Goal: Answer question/provide support: Participate in discussion

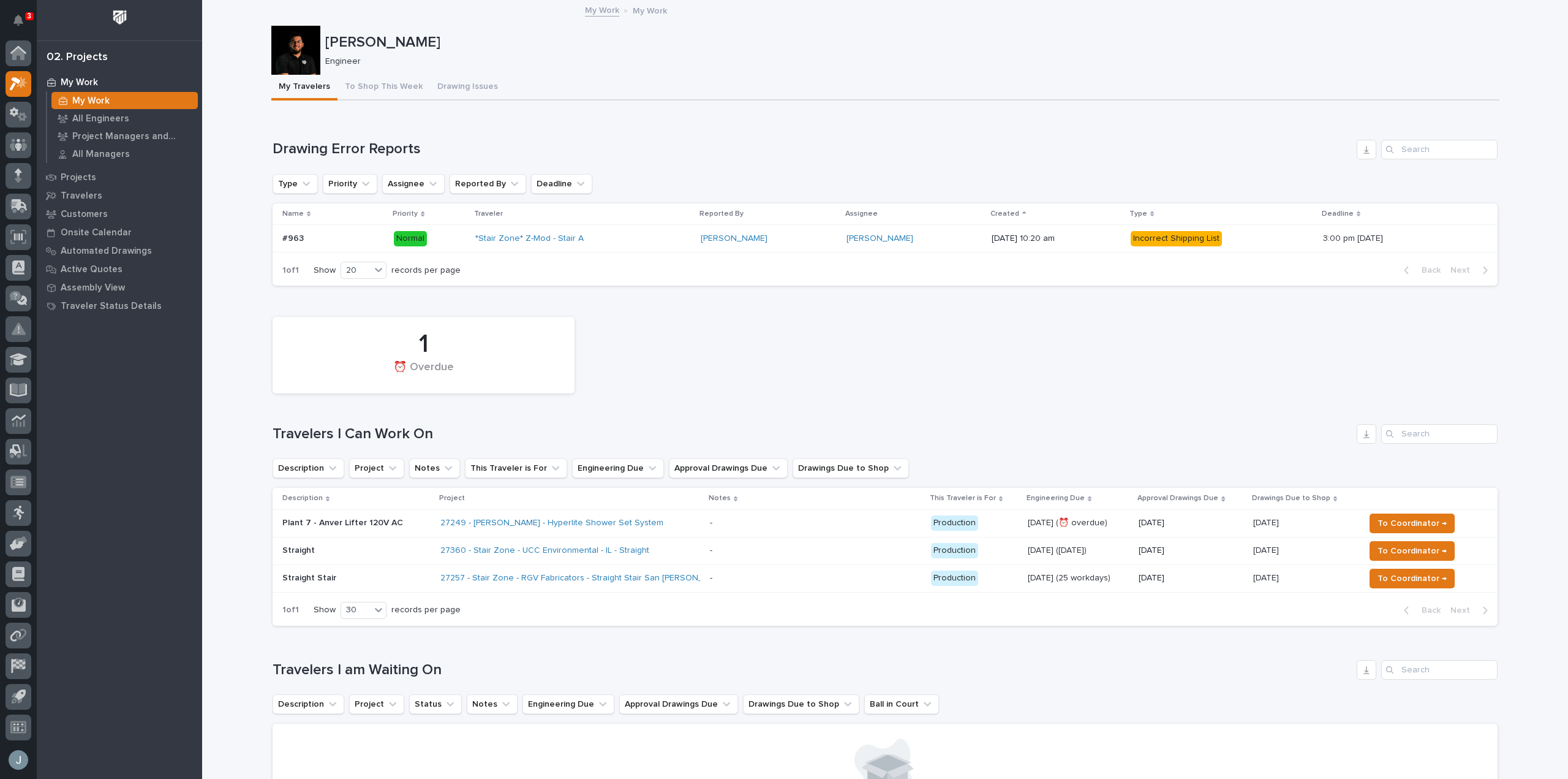
click at [758, 578] on p at bounding box center [815, 578] width 211 height 11
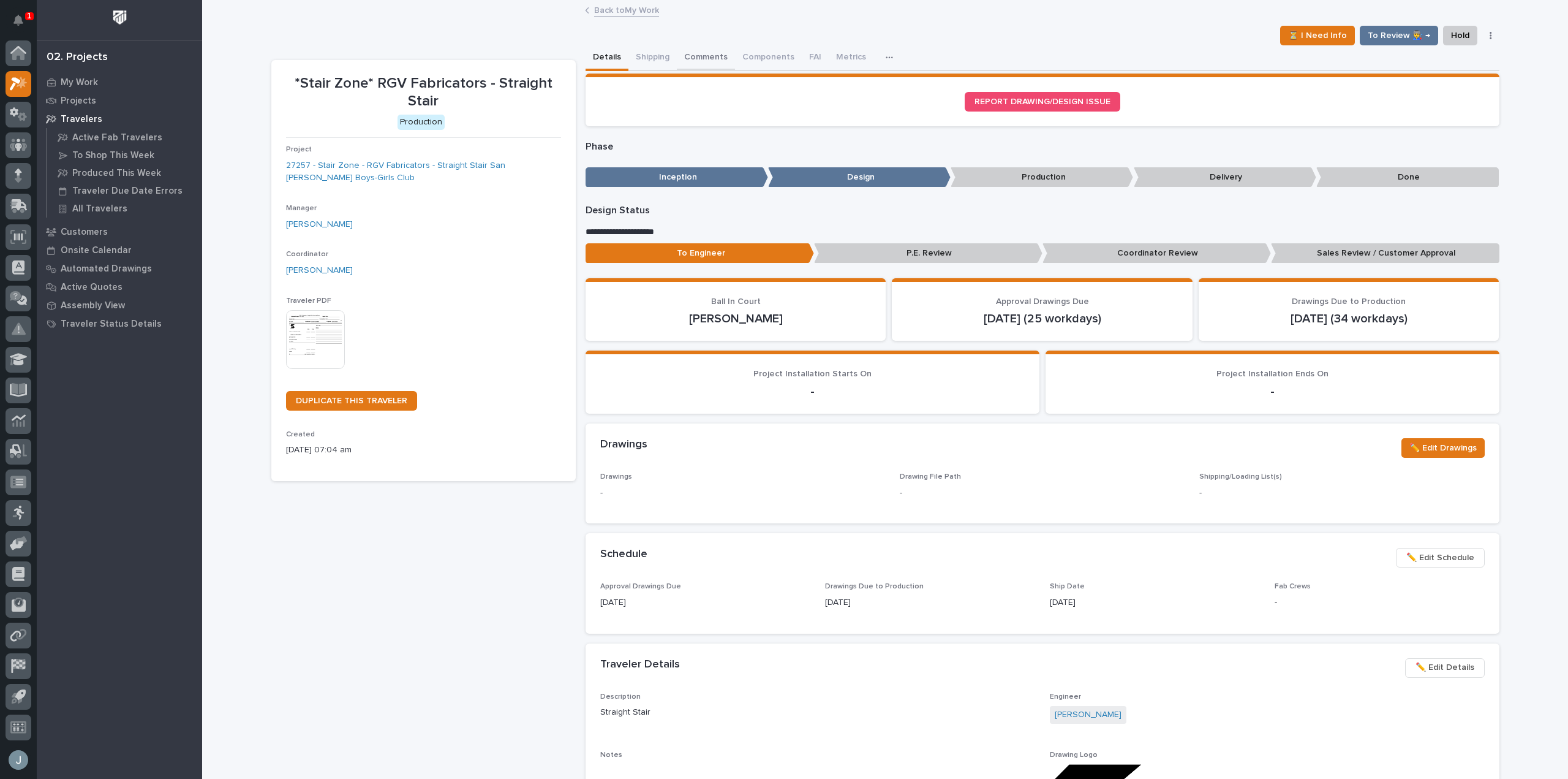
click at [690, 55] on button "Comments" at bounding box center [706, 58] width 58 height 26
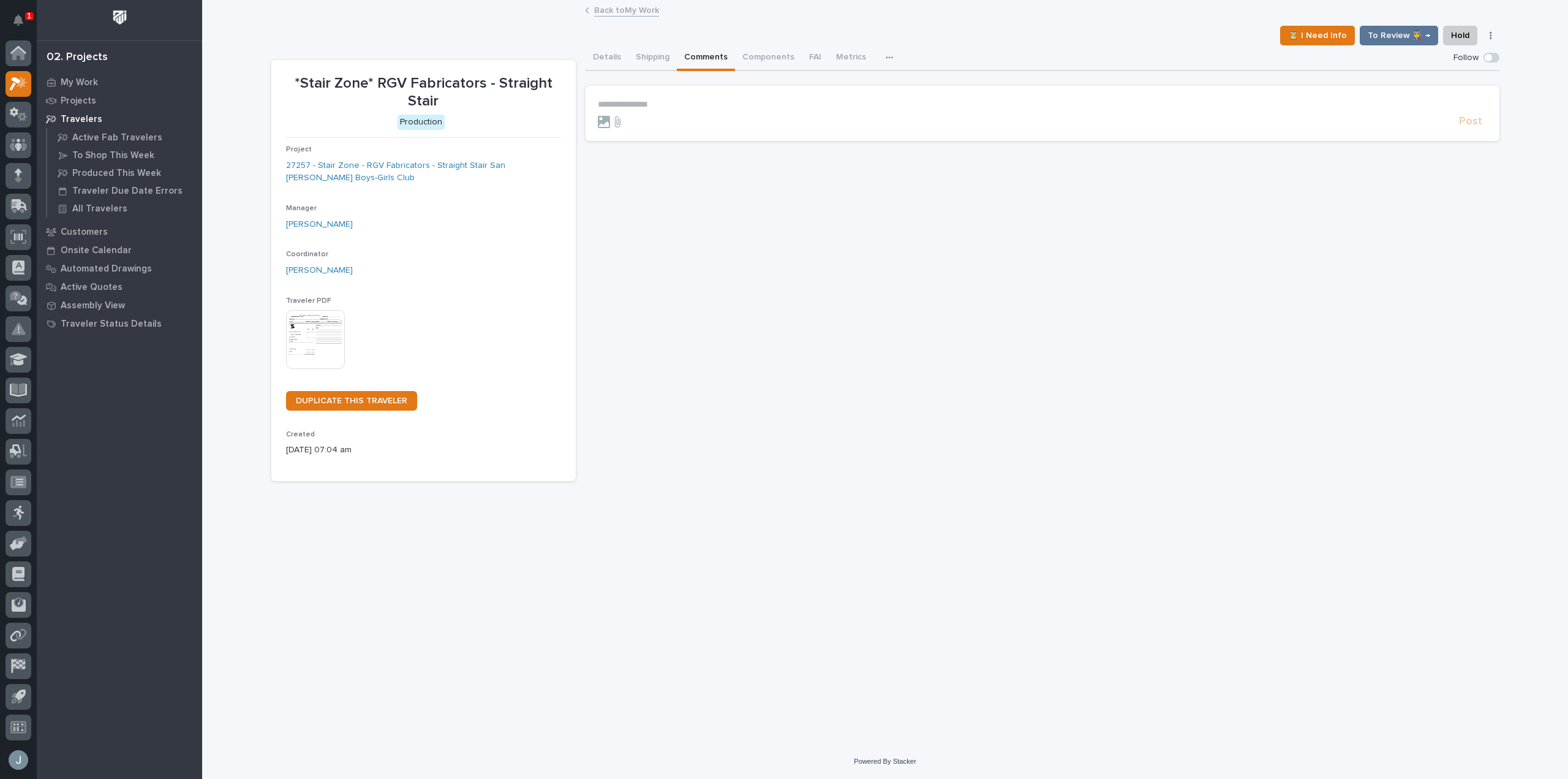
click at [660, 106] on p "**********" at bounding box center [1042, 104] width 890 height 11
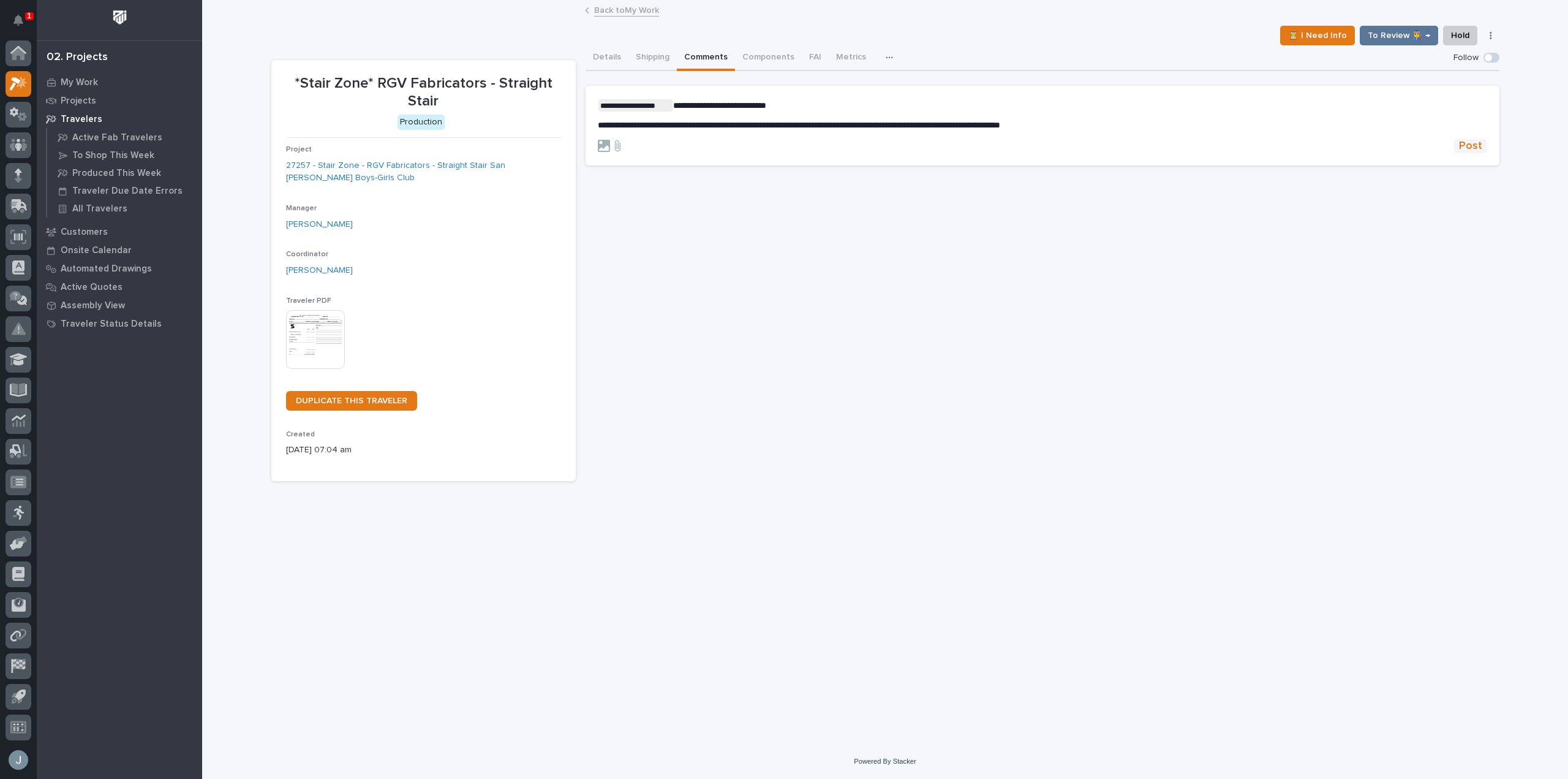
click at [1475, 148] on span "Post" at bounding box center [1470, 146] width 23 height 14
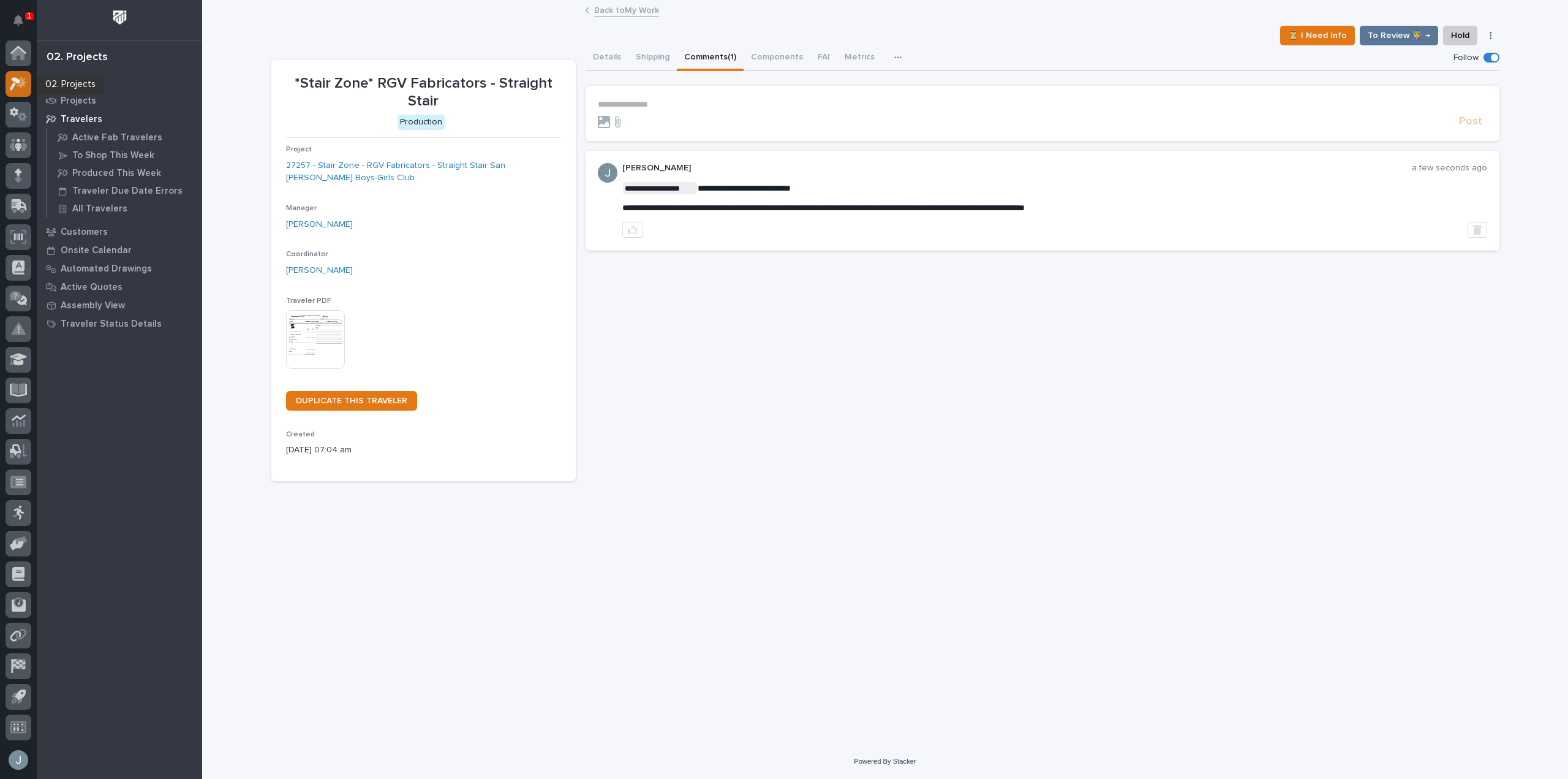
click at [25, 89] on icon at bounding box center [18, 84] width 18 height 14
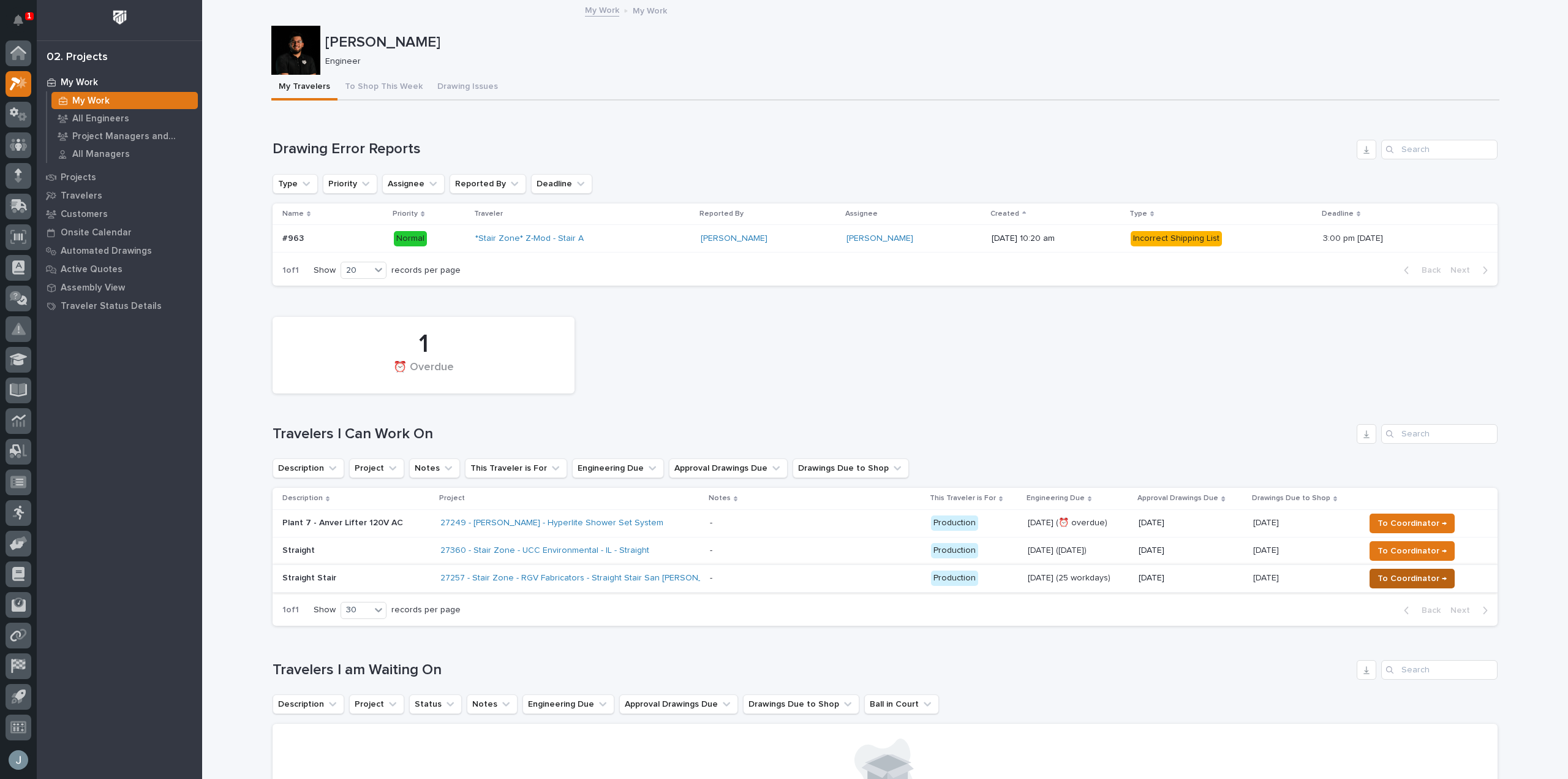
click at [1381, 580] on span "To Coordinator →" at bounding box center [1412, 578] width 70 height 15
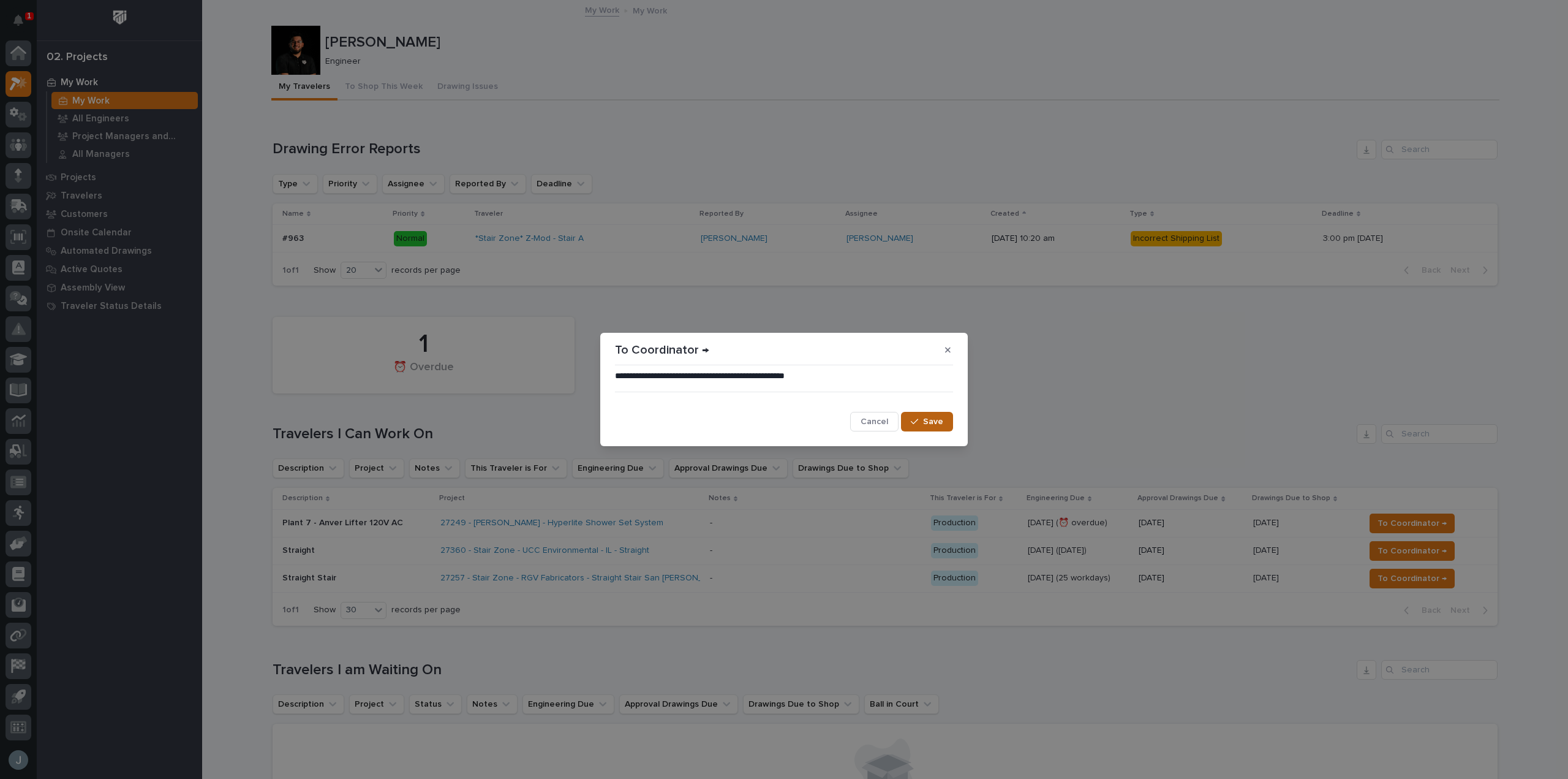
click at [940, 423] on span "Save" at bounding box center [933, 421] width 20 height 11
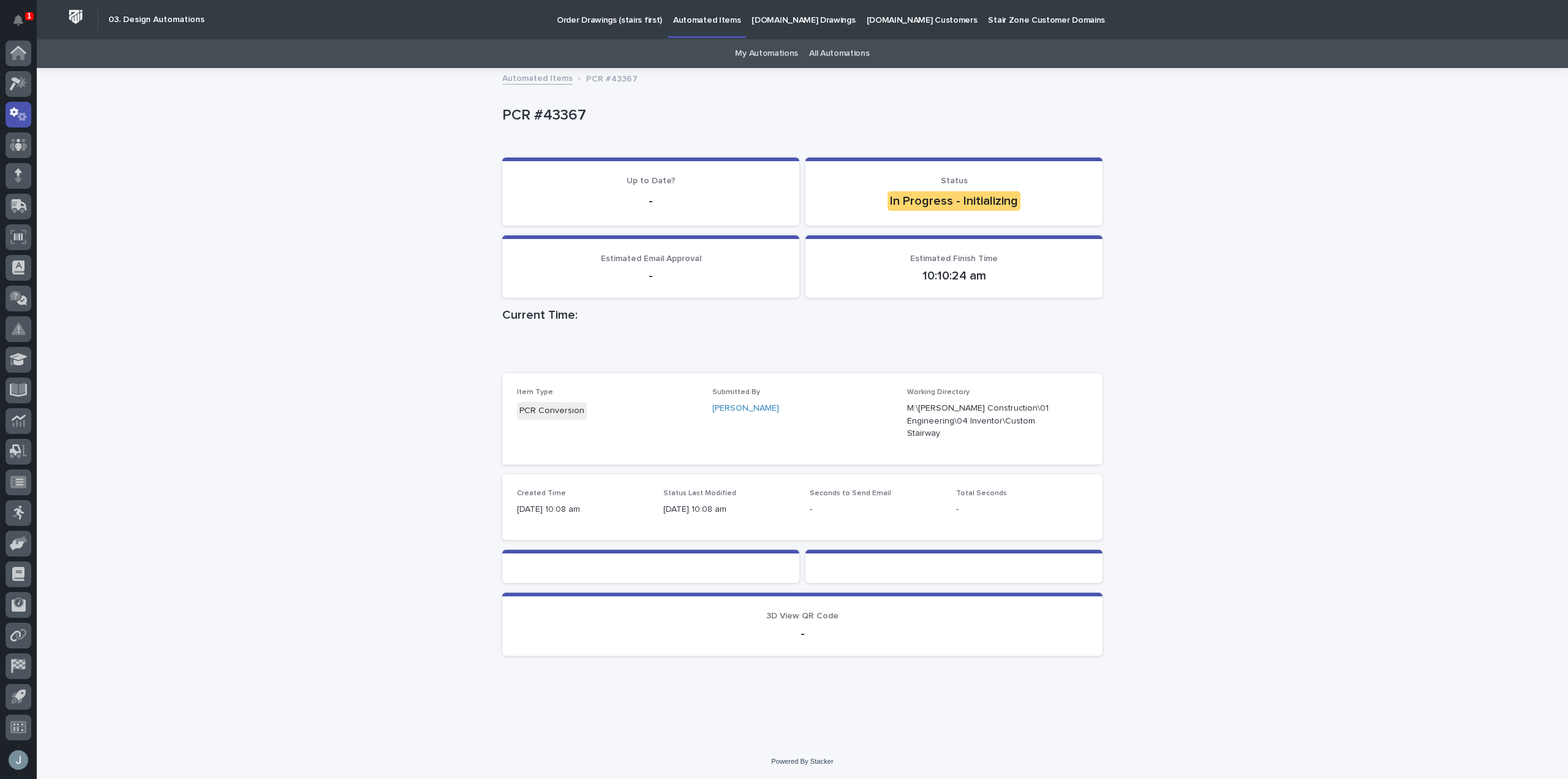
click at [1019, 707] on div "Loading... Saving… Loading... Saving… PCR #43367 PCR #43367 Sorry, there was an…" at bounding box center [803, 391] width 612 height 644
click at [1503, 310] on div "Loading... Saving… Loading... Saving… PCR #43367 PCR #43367 Sorry, there was an…" at bounding box center [802, 407] width 1531 height 674
